Goal: Transaction & Acquisition: Purchase product/service

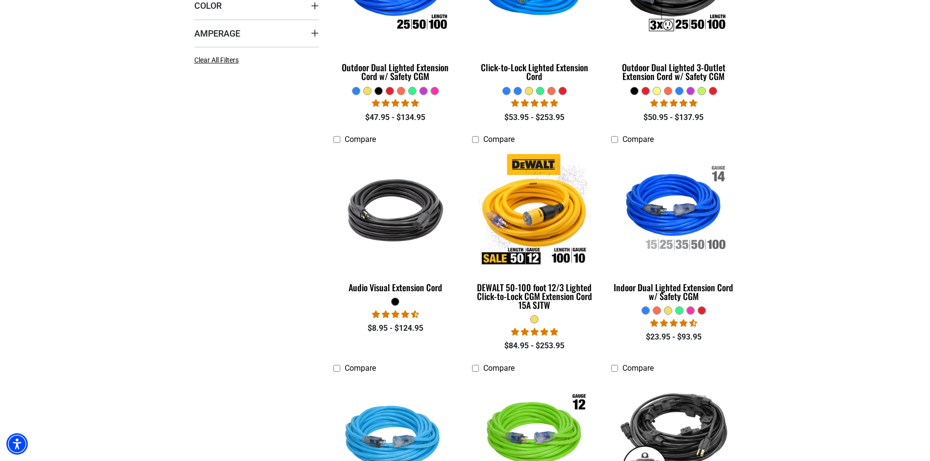
scroll to position [244, 0]
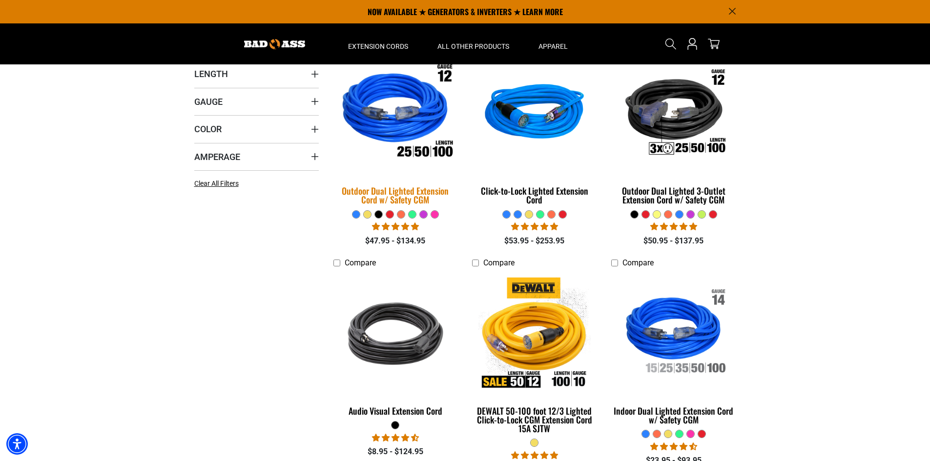
click at [410, 121] on img at bounding box center [395, 113] width 137 height 125
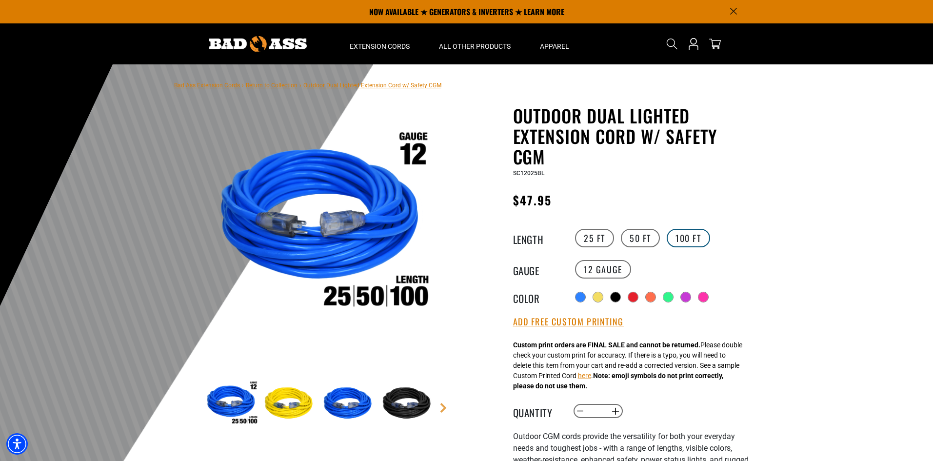
click at [697, 242] on label "100 FT" at bounding box center [688, 238] width 43 height 19
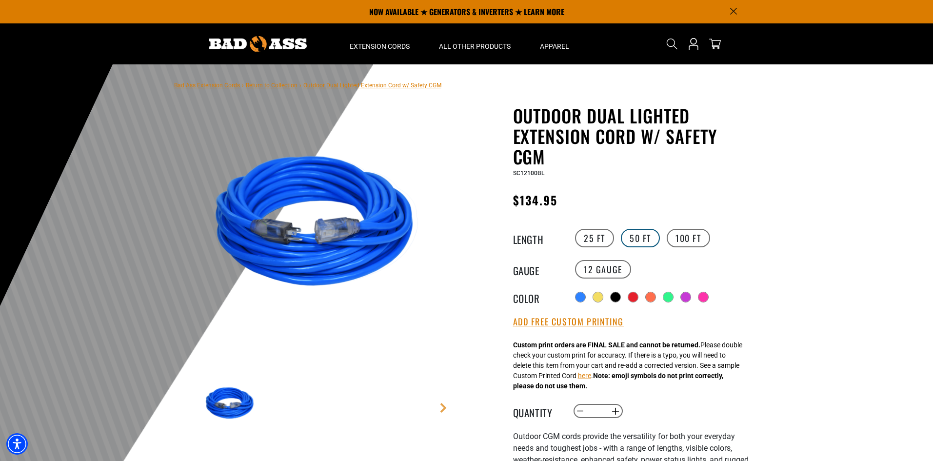
click at [643, 244] on label "50 FT" at bounding box center [640, 238] width 39 height 19
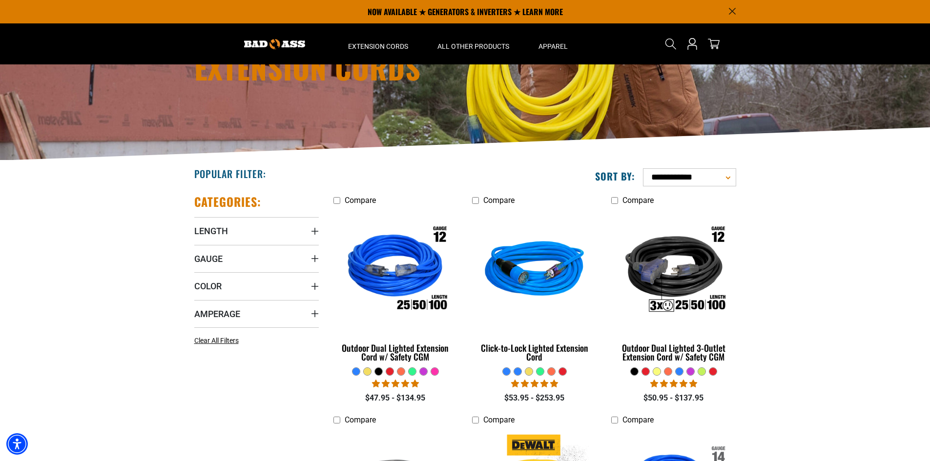
scroll to position [49, 0]
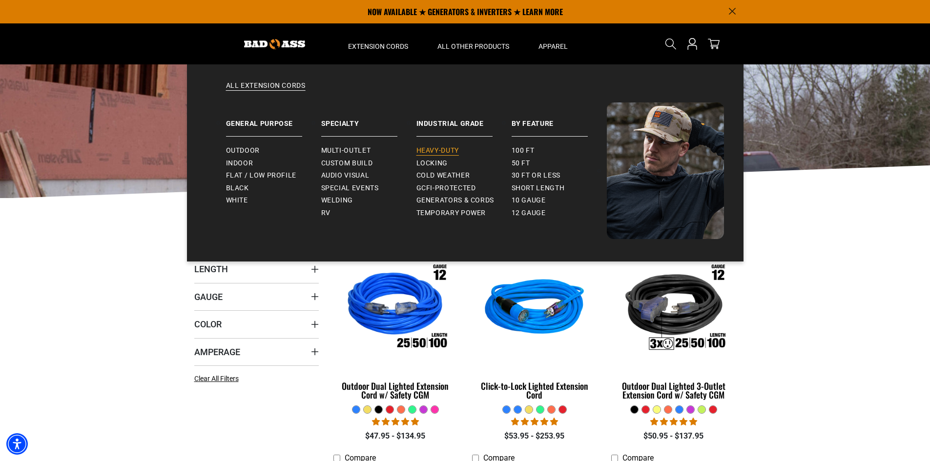
click at [448, 149] on span "Heavy-Duty" at bounding box center [437, 150] width 42 height 9
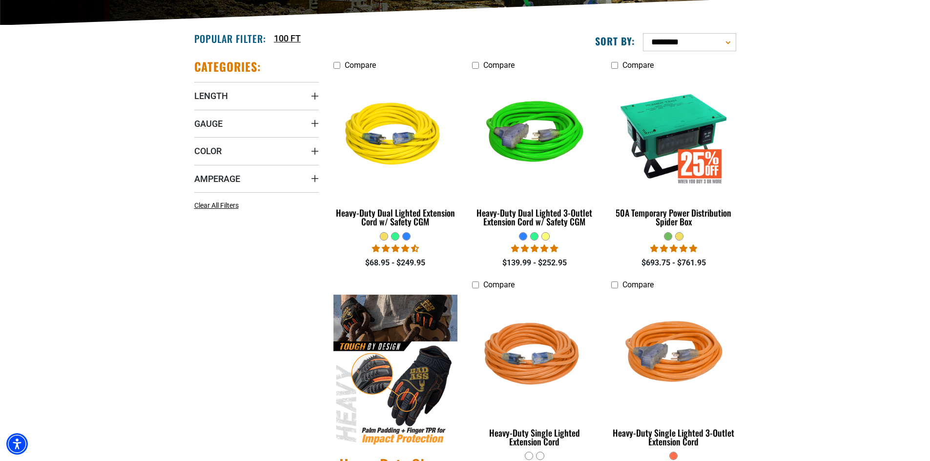
scroll to position [342, 0]
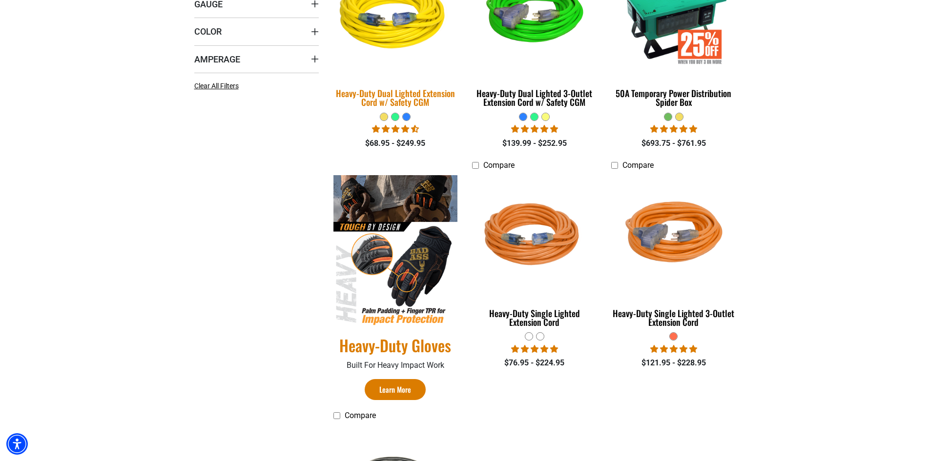
click at [393, 38] on img at bounding box center [395, 16] width 137 height 125
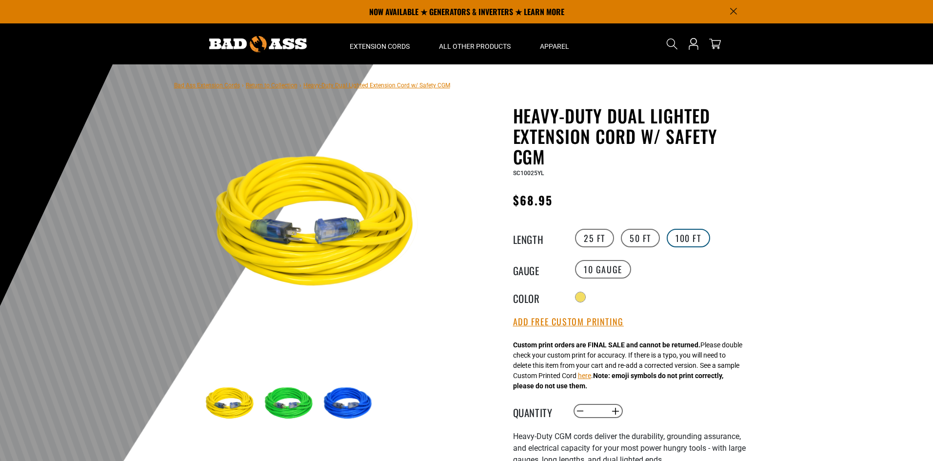
click at [698, 237] on label "100 FT" at bounding box center [688, 238] width 43 height 19
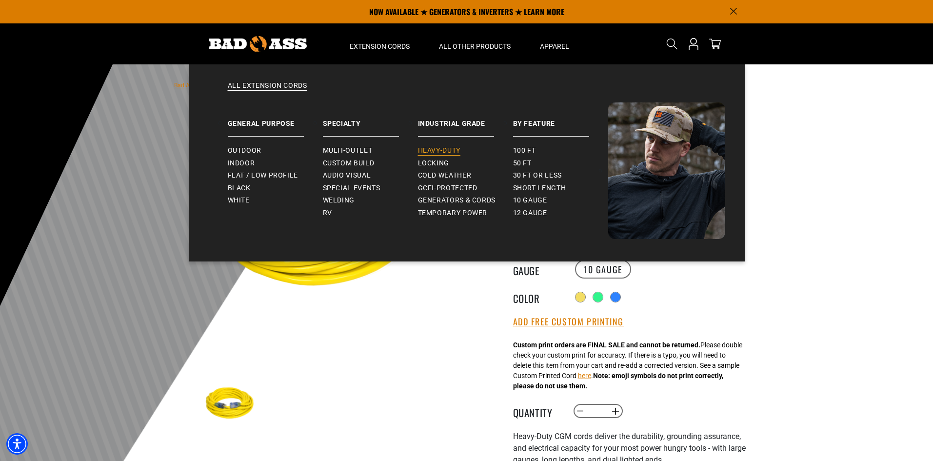
click at [444, 148] on span "Heavy-Duty" at bounding box center [439, 150] width 42 height 9
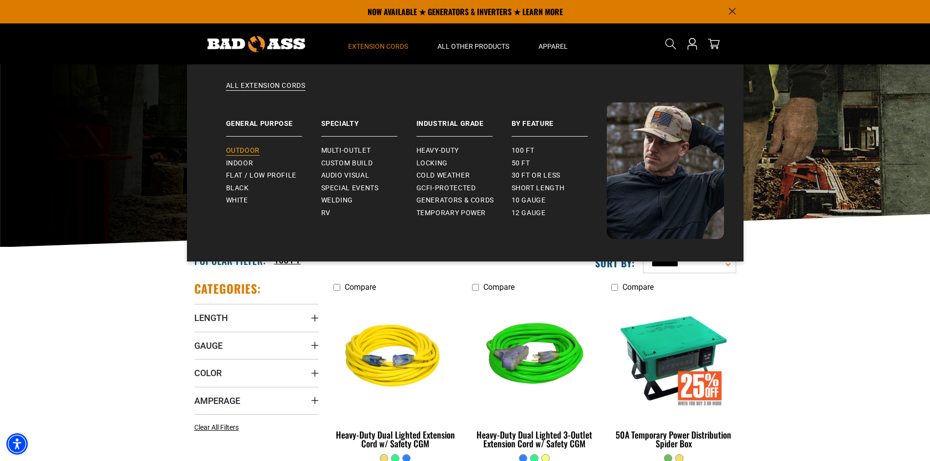
click at [247, 150] on span "Outdoor" at bounding box center [243, 150] width 34 height 9
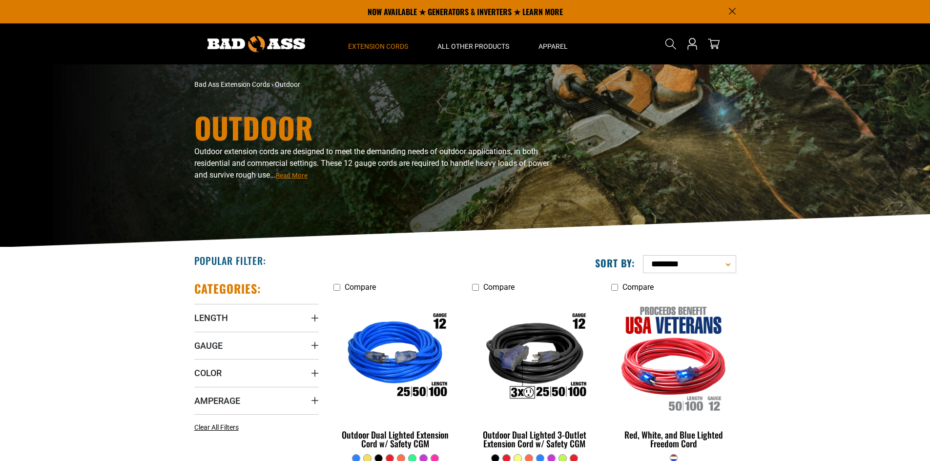
scroll to position [49, 0]
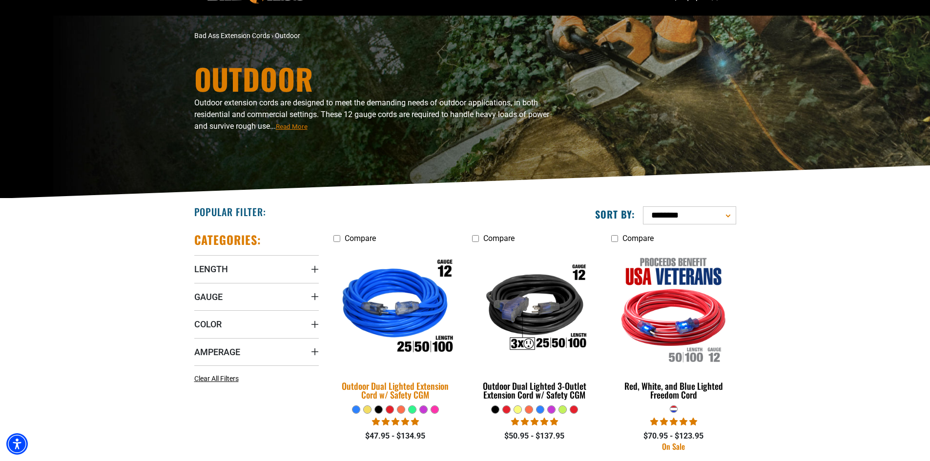
click at [381, 319] on img at bounding box center [395, 308] width 137 height 125
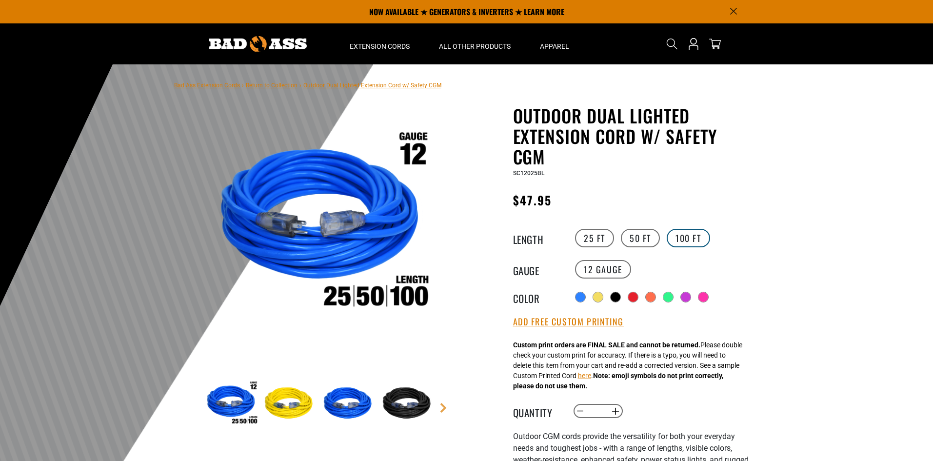
click at [683, 241] on label "100 FT" at bounding box center [688, 238] width 43 height 19
